Goal: Navigation & Orientation: Find specific page/section

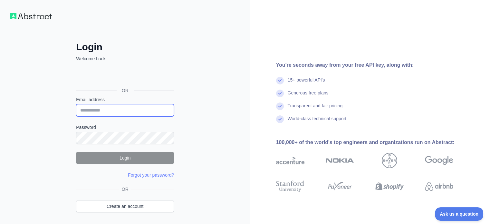
click at [102, 111] on input "Email address" at bounding box center [125, 110] width 98 height 12
type input "**********"
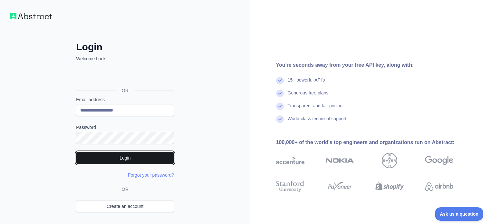
click at [150, 159] on button "Login" at bounding box center [125, 158] width 98 height 12
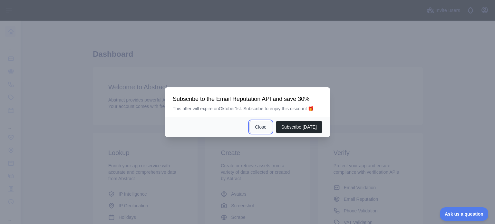
click at [267, 128] on button "Close" at bounding box center [260, 127] width 23 height 12
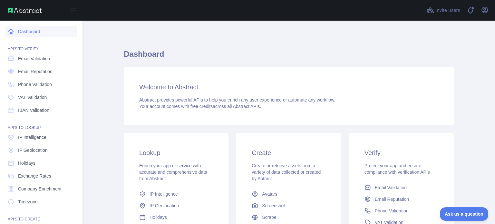
click at [38, 31] on link "Dashboard" at bounding box center [41, 32] width 72 height 12
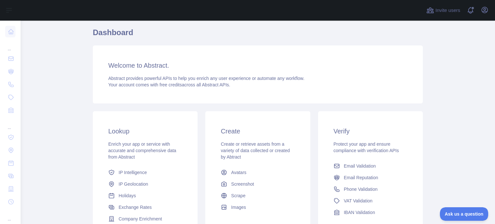
scroll to position [64, 0]
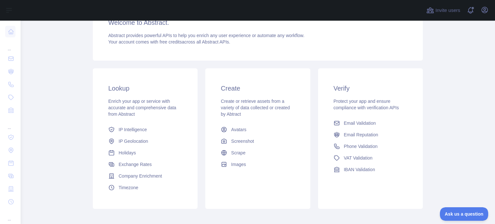
click at [350, 105] on span "Protect your app and ensure compliance with verification APIs" at bounding box center [365, 105] width 65 height 12
click at [352, 121] on span "Email Validation" at bounding box center [360, 123] width 32 height 6
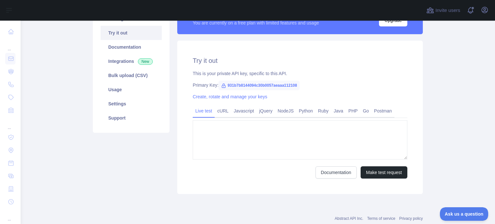
type textarea "**********"
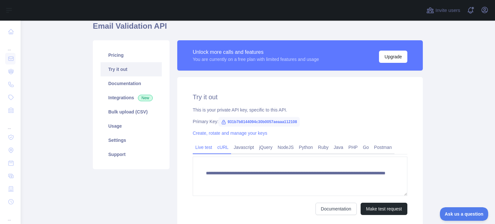
scroll to position [47, 0]
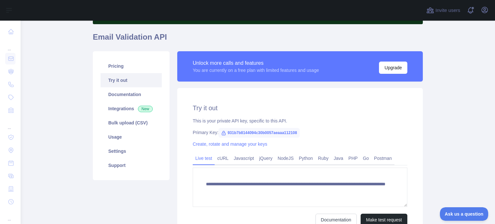
click at [248, 133] on span "931b7b8144094c30b0057aeaaa112108" at bounding box center [258, 133] width 81 height 10
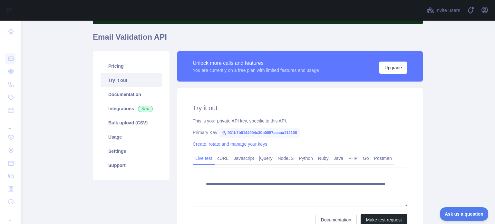
click at [250, 131] on span "931b7b8144094c30b0057aeaaa112108" at bounding box center [258, 133] width 81 height 10
copy span "931b7b8144094c30b0057aeaaa112108"
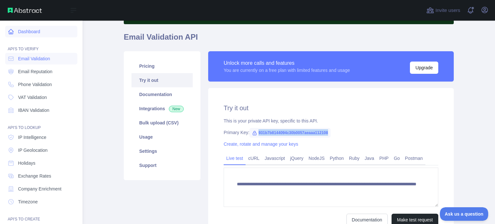
click at [26, 33] on link "Dashboard" at bounding box center [41, 32] width 72 height 12
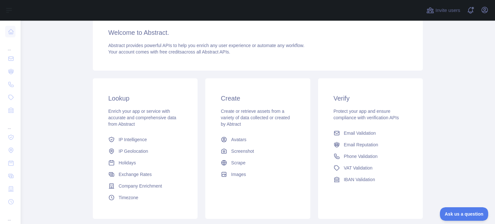
scroll to position [47, 0]
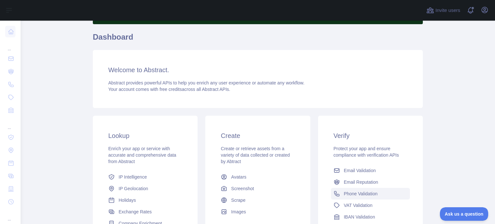
click at [353, 195] on span "Phone Validation" at bounding box center [361, 193] width 34 height 6
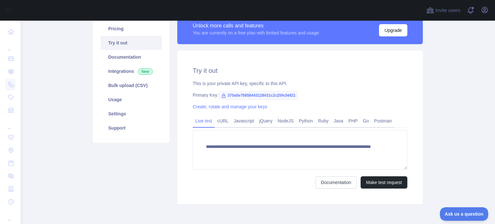
scroll to position [47, 0]
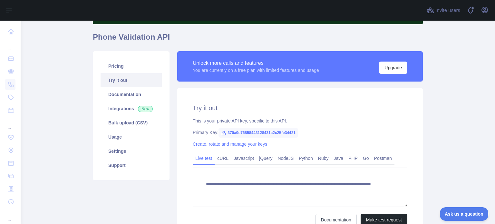
click at [265, 131] on span "370a0e76858443128431c2c25fe34421" at bounding box center [258, 133] width 80 height 10
copy span "370a0e76858443128431c2c25fe34421"
